Goal: Task Accomplishment & Management: Manage account settings

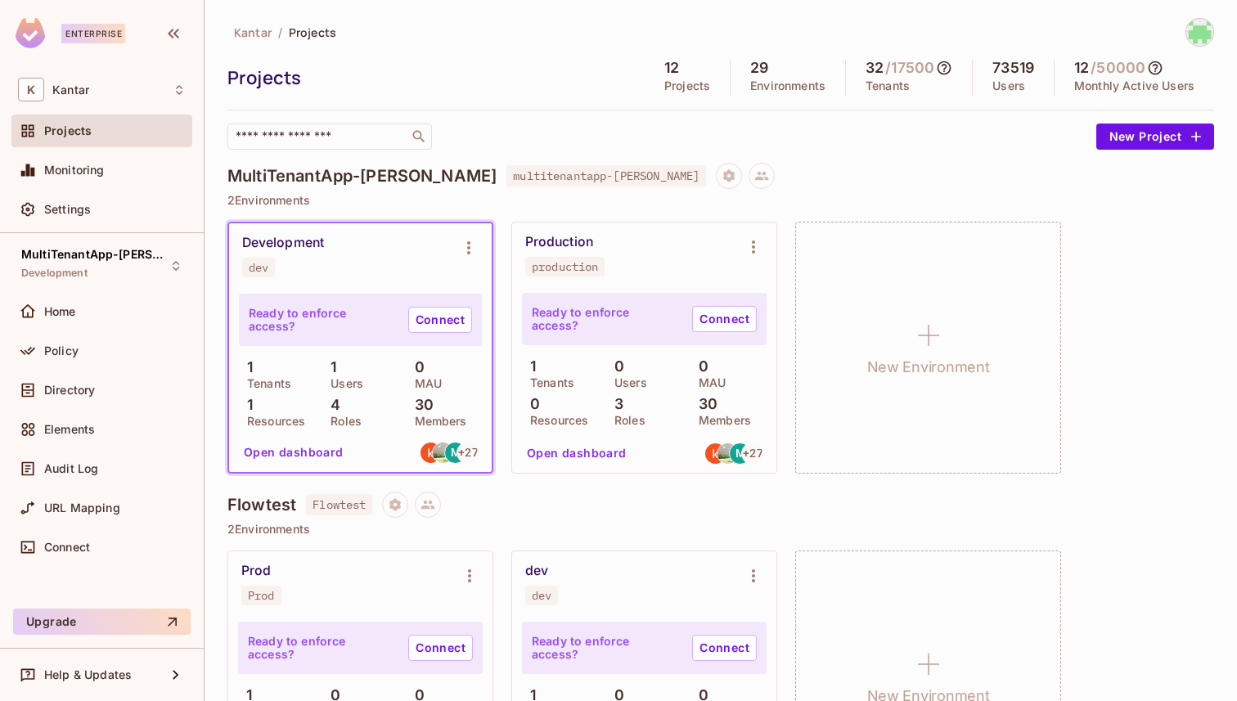
scroll to position [2, 0]
click at [104, 305] on div "Home" at bounding box center [115, 311] width 142 height 13
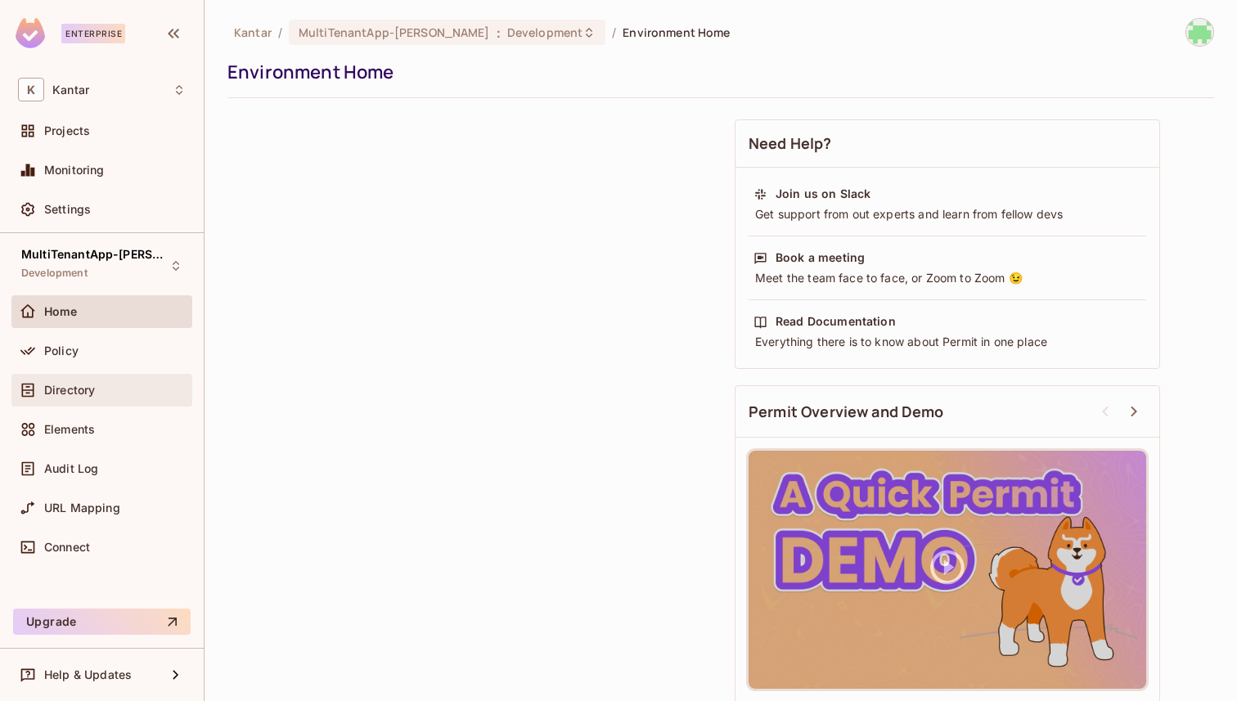
click at [101, 384] on div "Directory" at bounding box center [115, 390] width 142 height 13
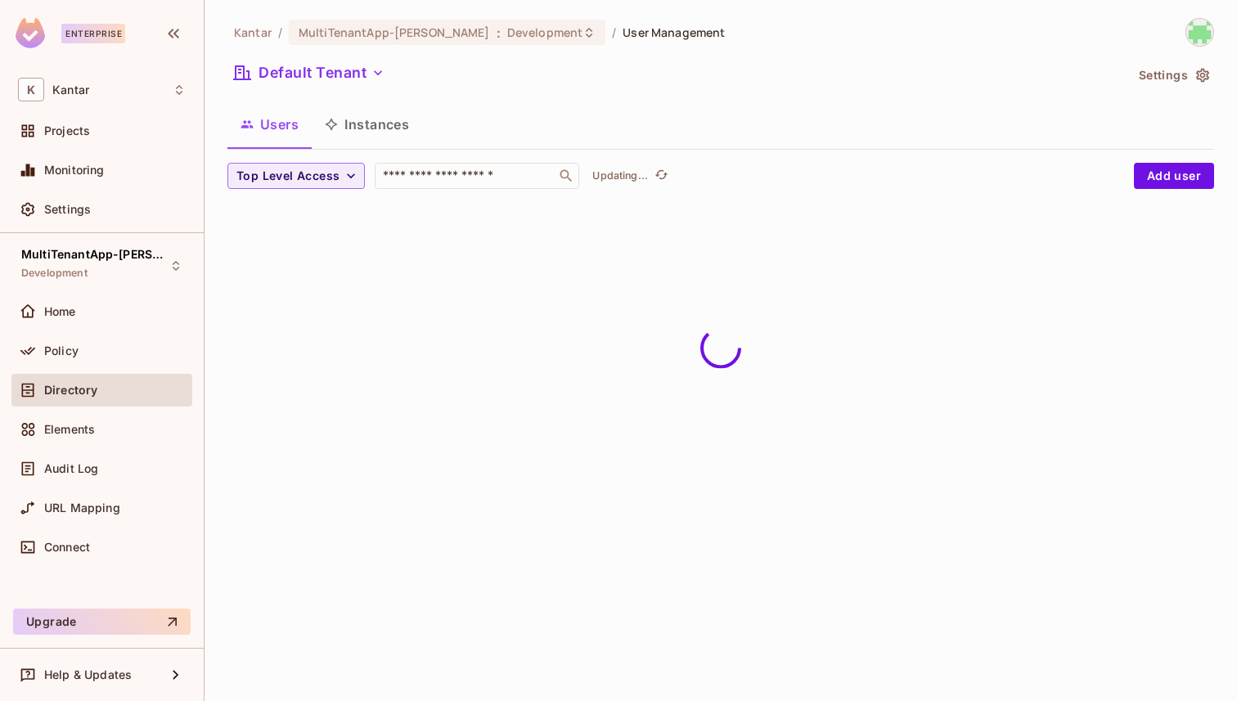
click at [101, 367] on div "Policy" at bounding box center [101, 354] width 181 height 39
click at [111, 346] on div "Policy" at bounding box center [115, 350] width 142 height 13
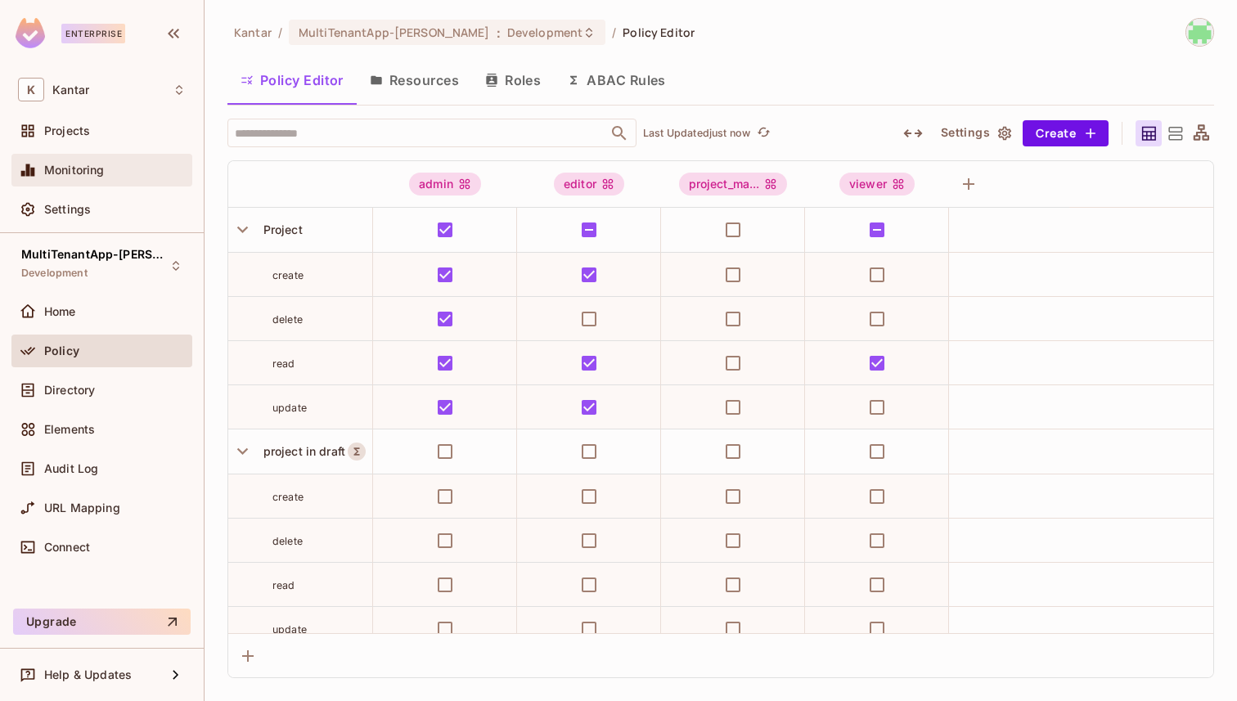
click at [115, 161] on div "Monitoring" at bounding box center [102, 170] width 168 height 20
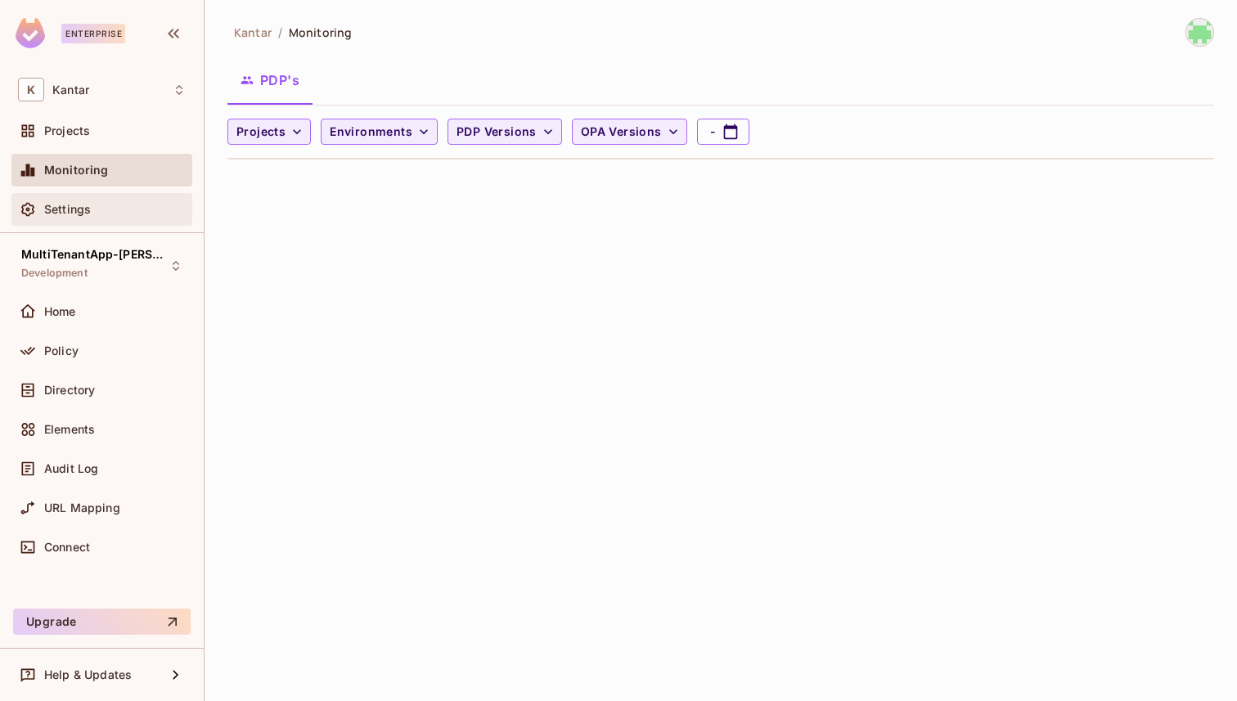
click at [136, 214] on div "Settings" at bounding box center [115, 209] width 142 height 13
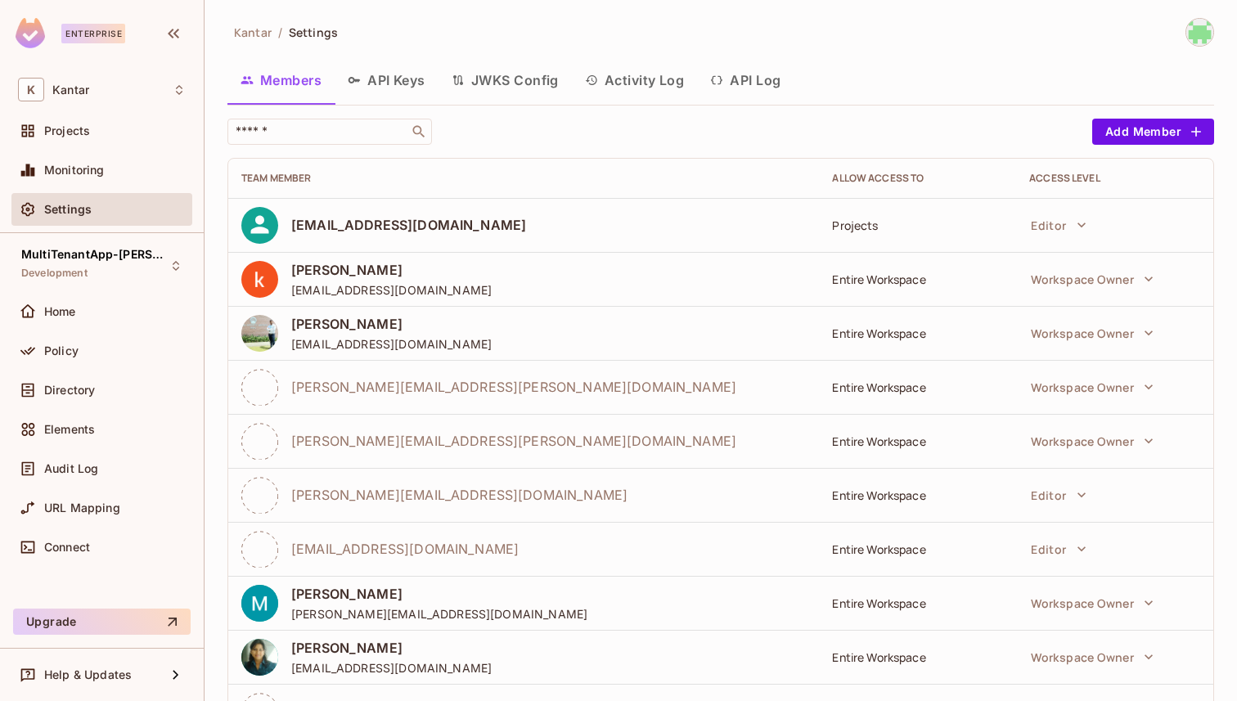
drag, startPoint x: 353, startPoint y: 97, endPoint x: 381, endPoint y: 79, distance: 32.7
click at [353, 97] on button "API Keys" at bounding box center [387, 80] width 104 height 41
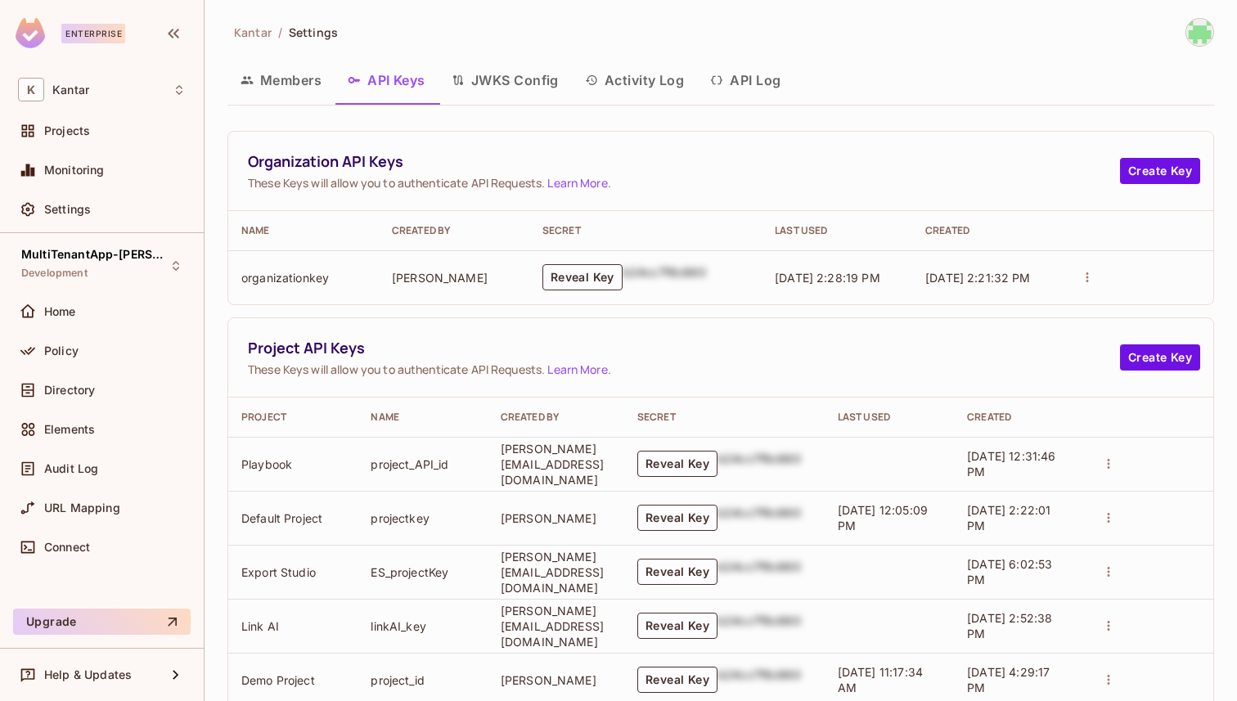
click at [639, 95] on button "Activity Log" at bounding box center [635, 80] width 126 height 41
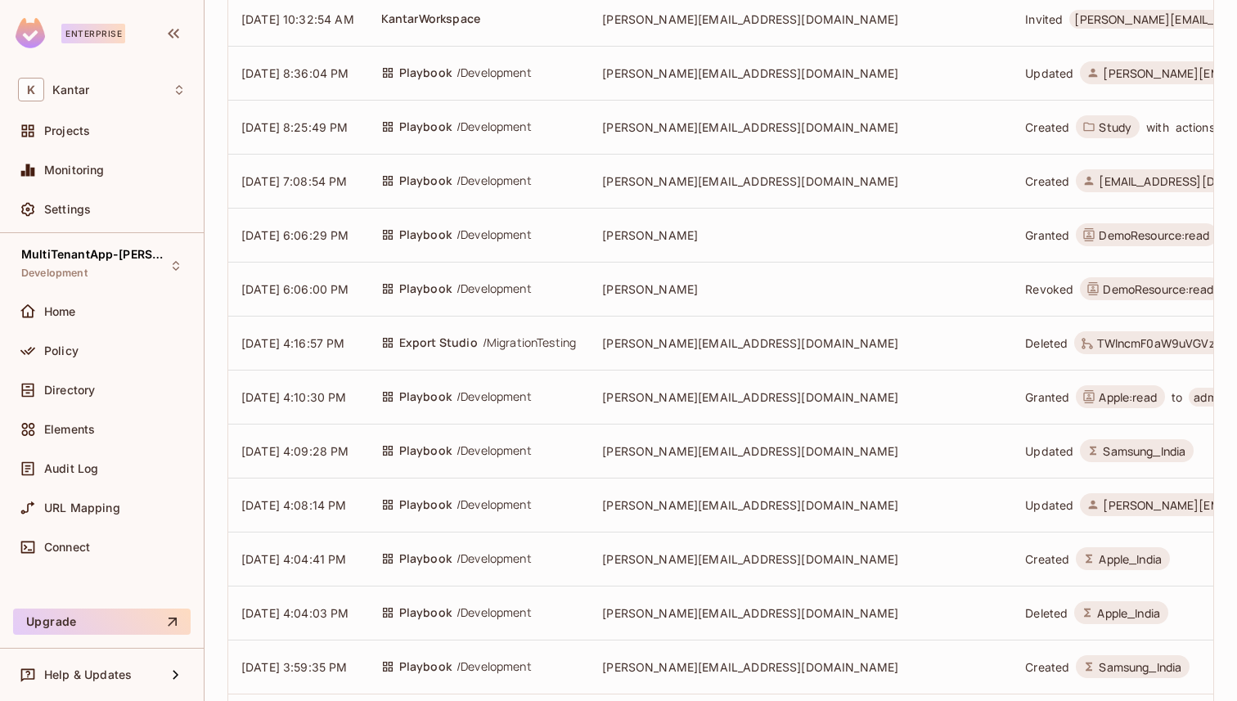
scroll to position [667, 0]
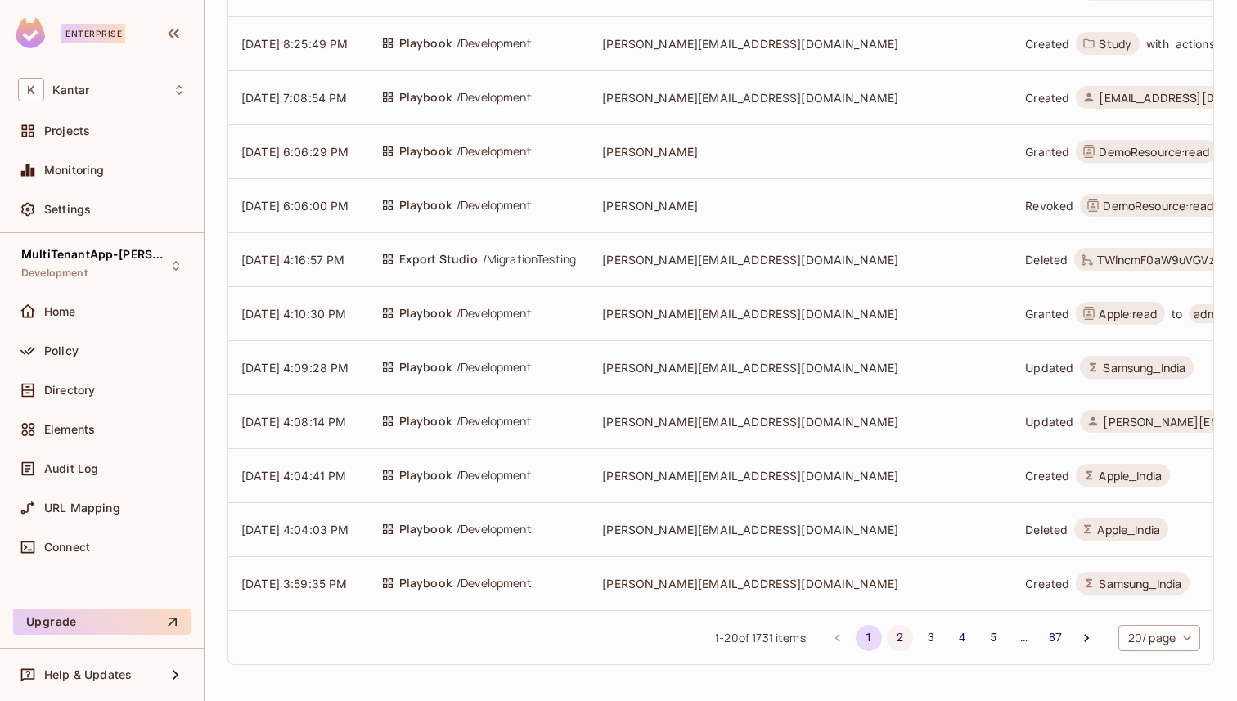
click at [906, 645] on button "2" at bounding box center [900, 638] width 26 height 26
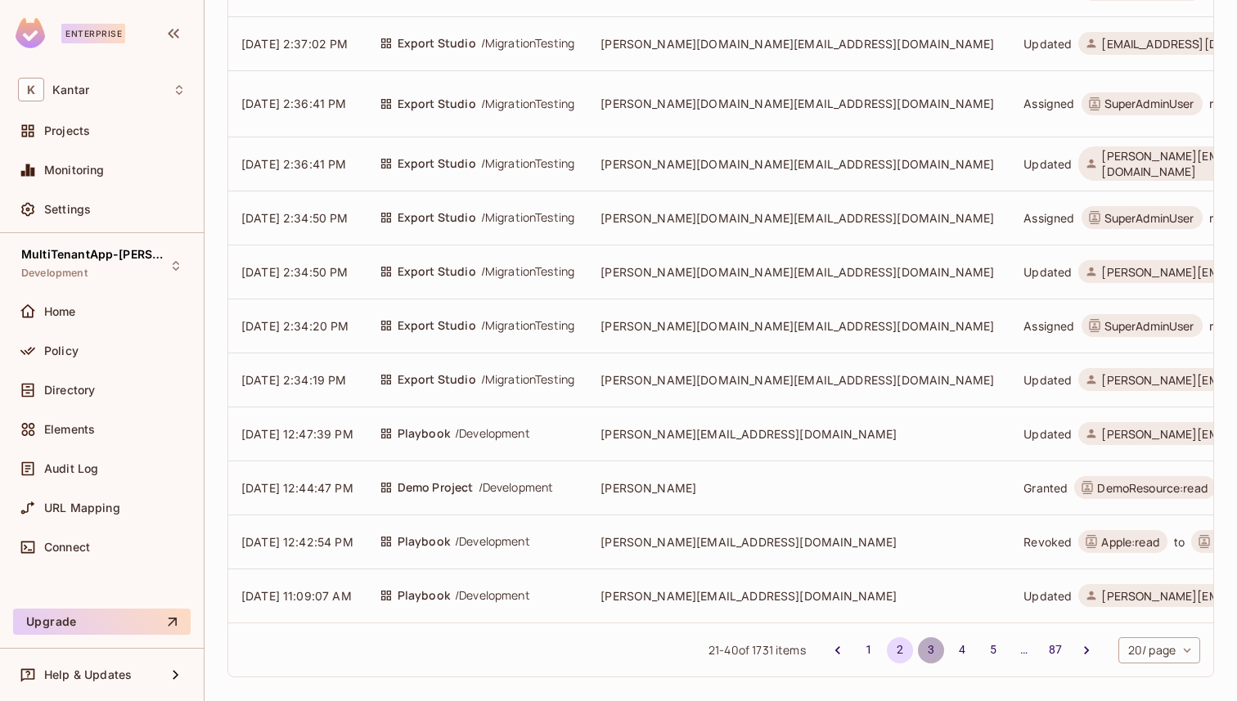
click at [937, 637] on button "3" at bounding box center [931, 650] width 26 height 26
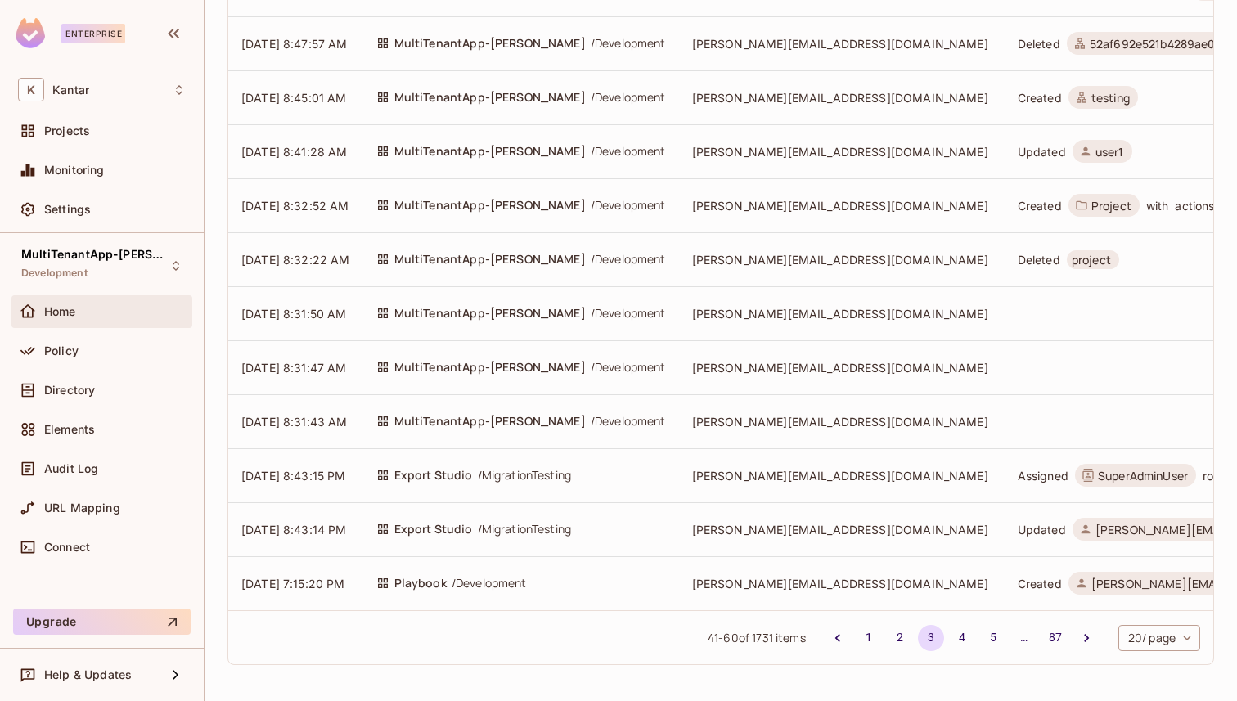
click at [66, 316] on span "Home" at bounding box center [60, 311] width 32 height 13
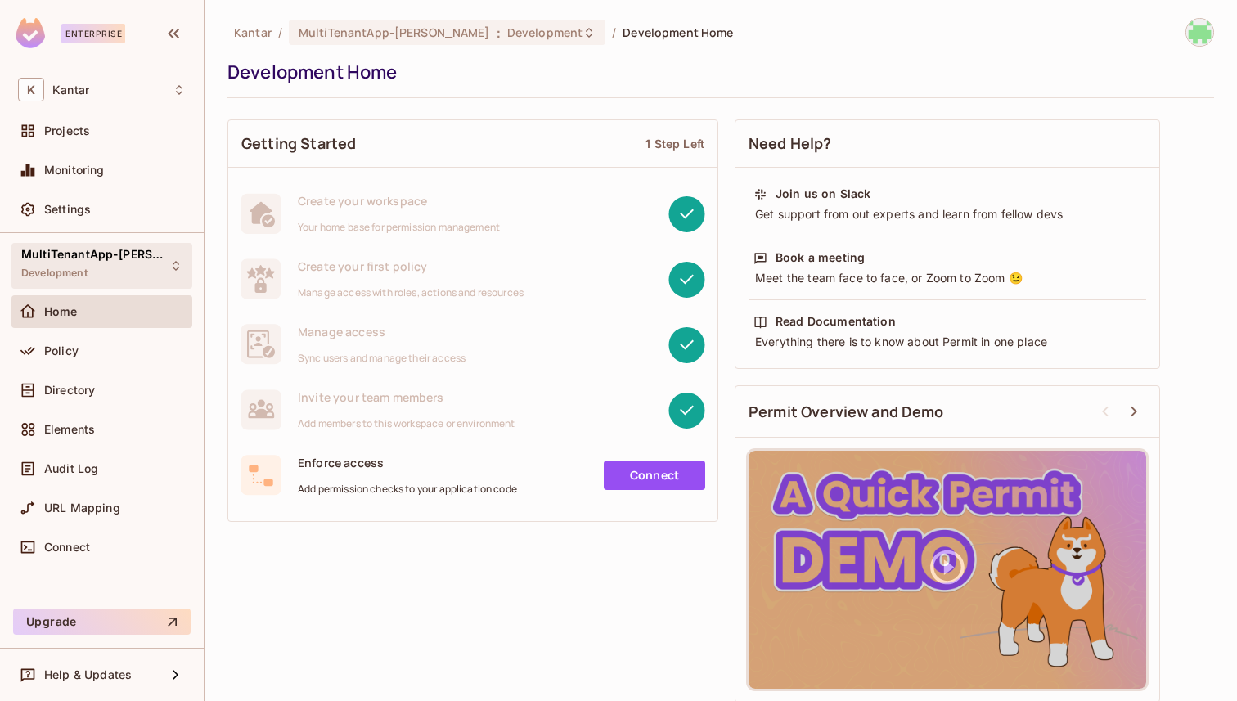
click at [84, 272] on span "Development" at bounding box center [54, 273] width 66 height 13
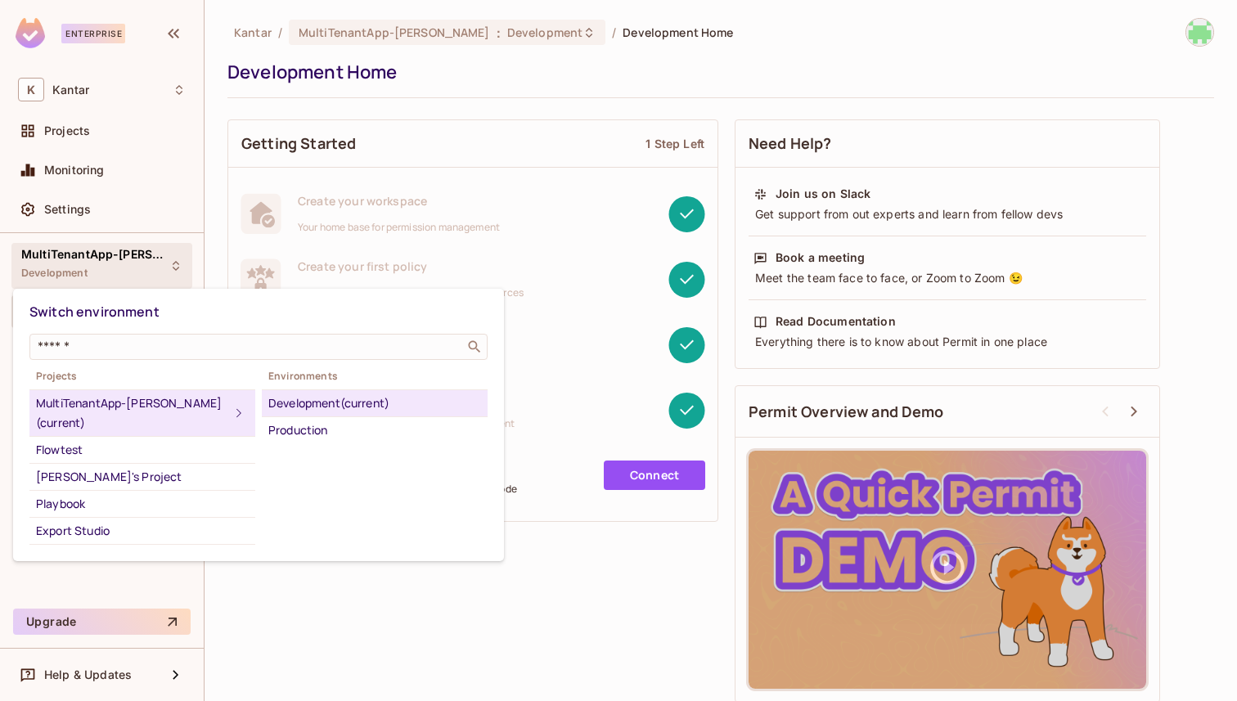
click at [131, 92] on div at bounding box center [618, 350] width 1237 height 701
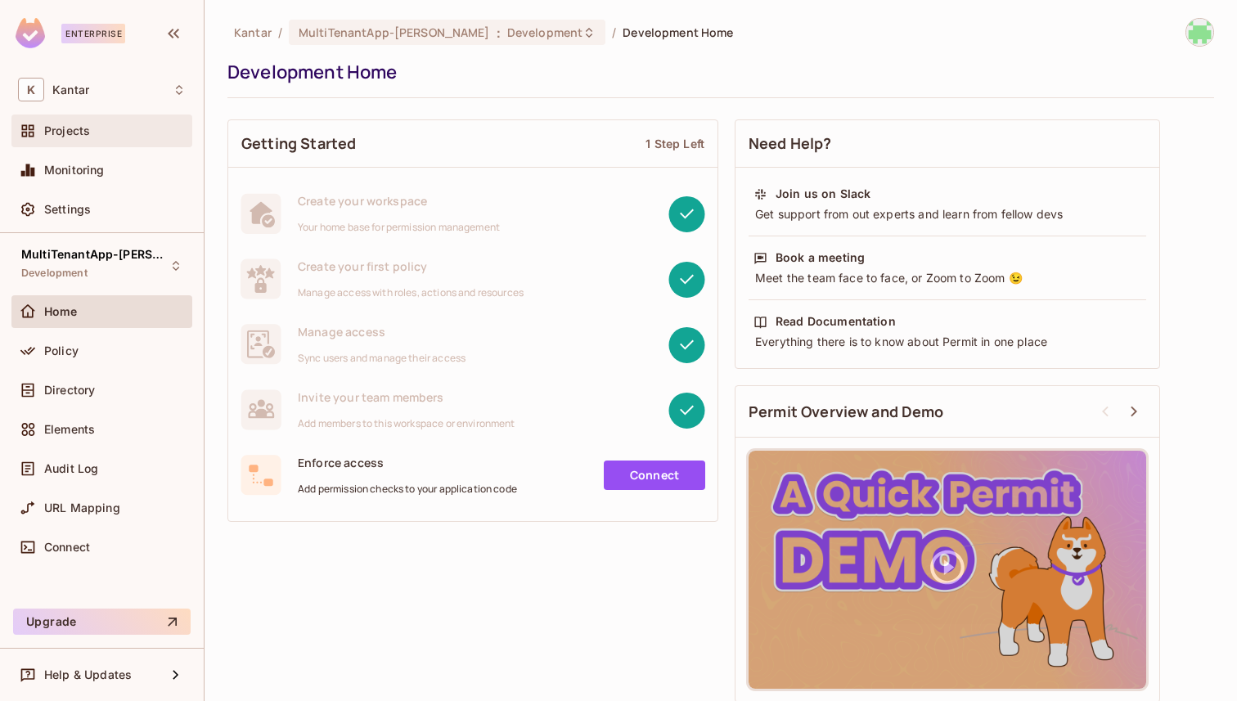
click at [85, 141] on div "Projects" at bounding box center [101, 131] width 181 height 33
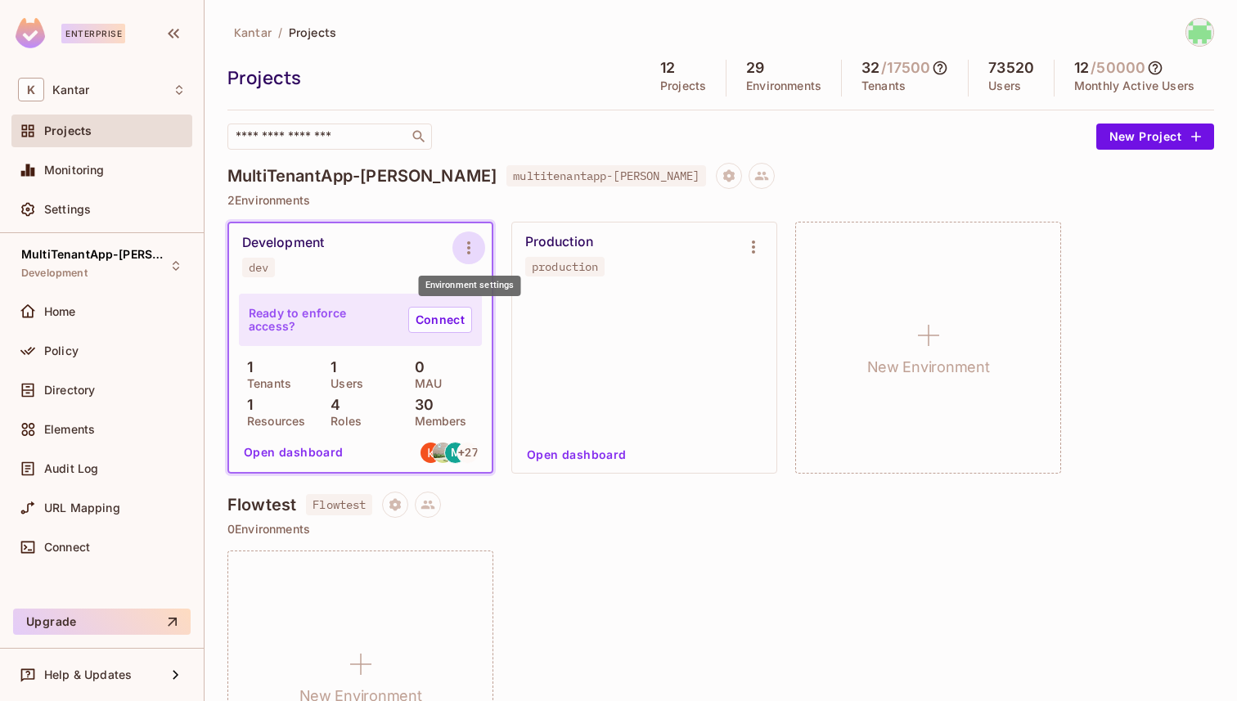
click at [477, 245] on icon "Environment settings" at bounding box center [469, 248] width 20 height 20
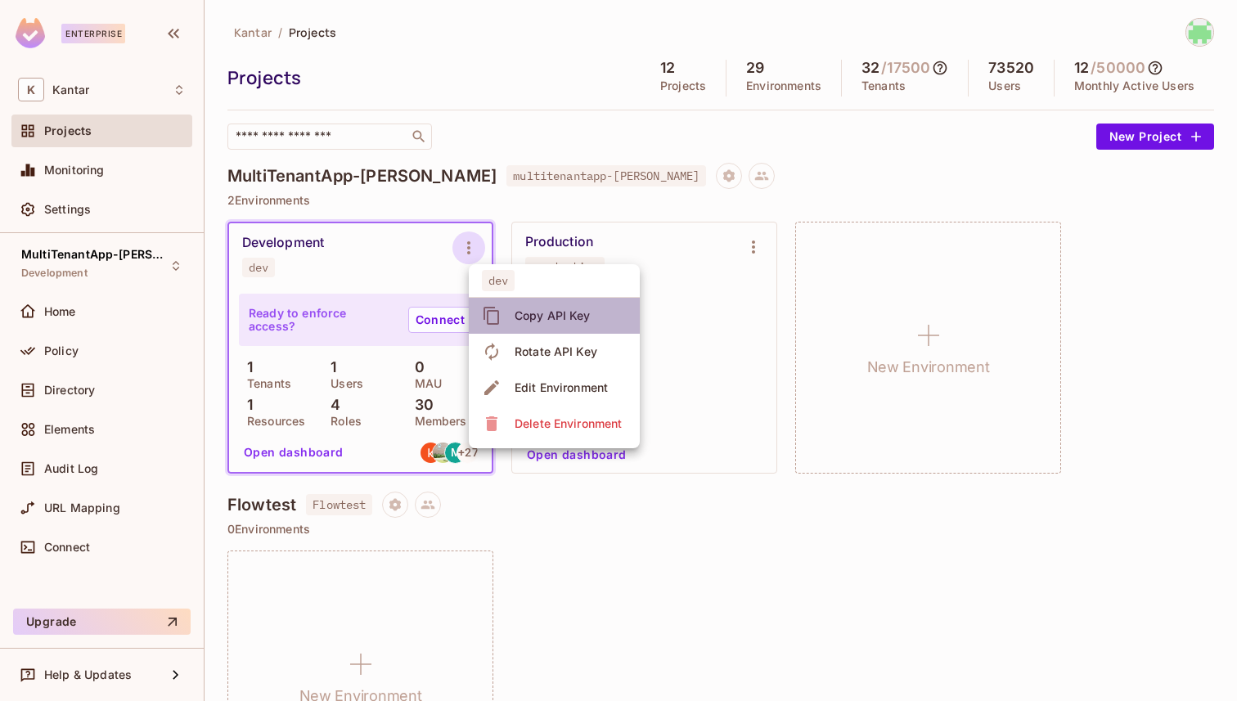
click at [528, 331] on li "Copy API Key" at bounding box center [554, 316] width 171 height 36
